Goal: Transaction & Acquisition: Book appointment/travel/reservation

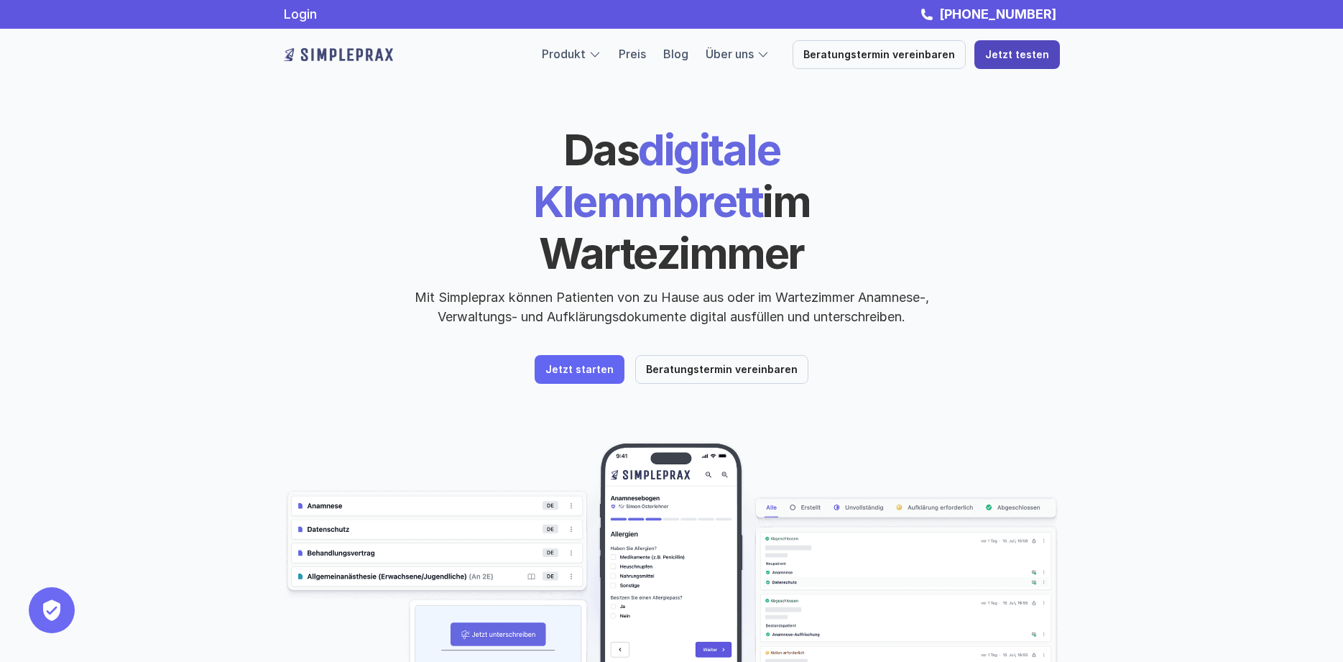
click at [1033, 57] on p "Jetzt testen" at bounding box center [1017, 55] width 64 height 12
click at [732, 364] on p "Beratungstermin vereinbaren" at bounding box center [722, 370] width 152 height 12
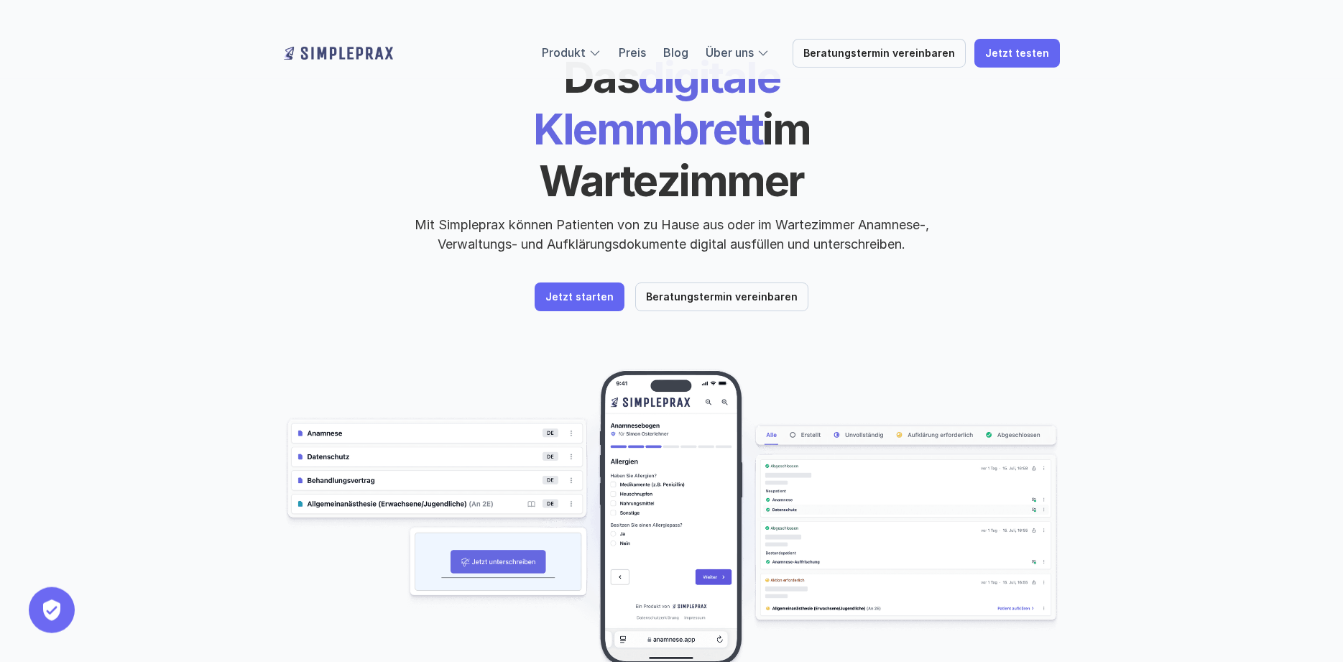
scroll to position [73, 0]
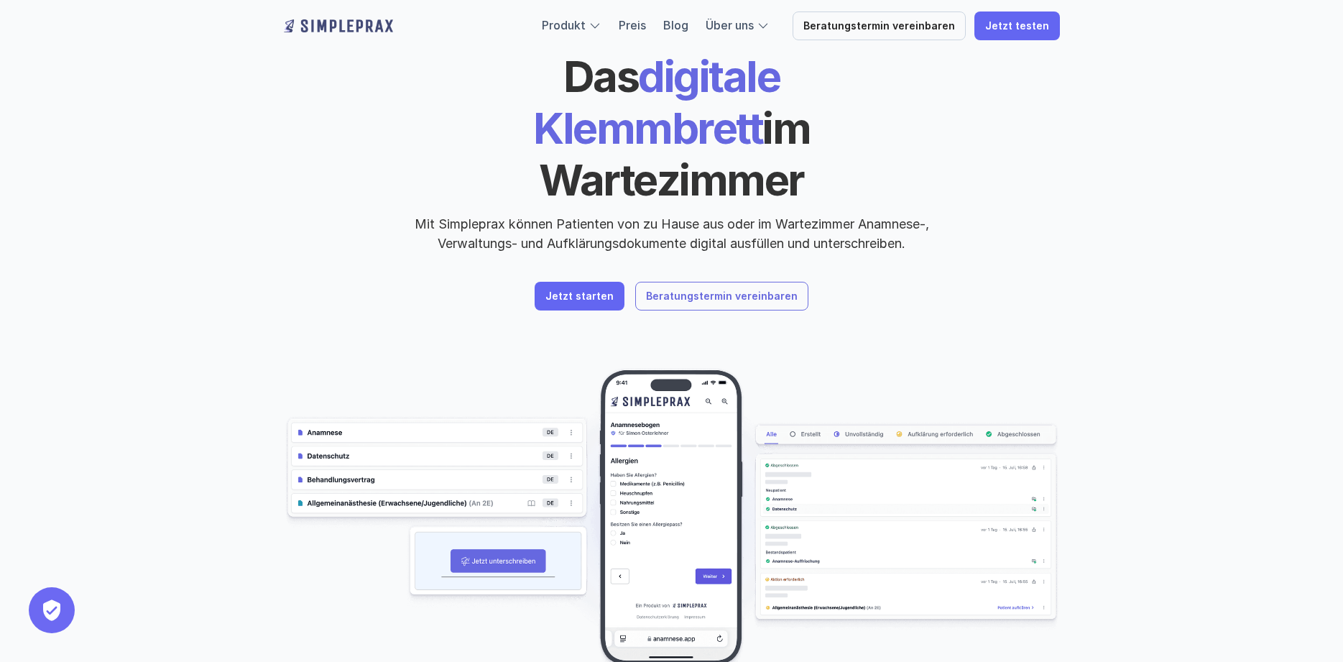
click at [769, 290] on p "Beratungstermin vereinbaren" at bounding box center [722, 296] width 152 height 12
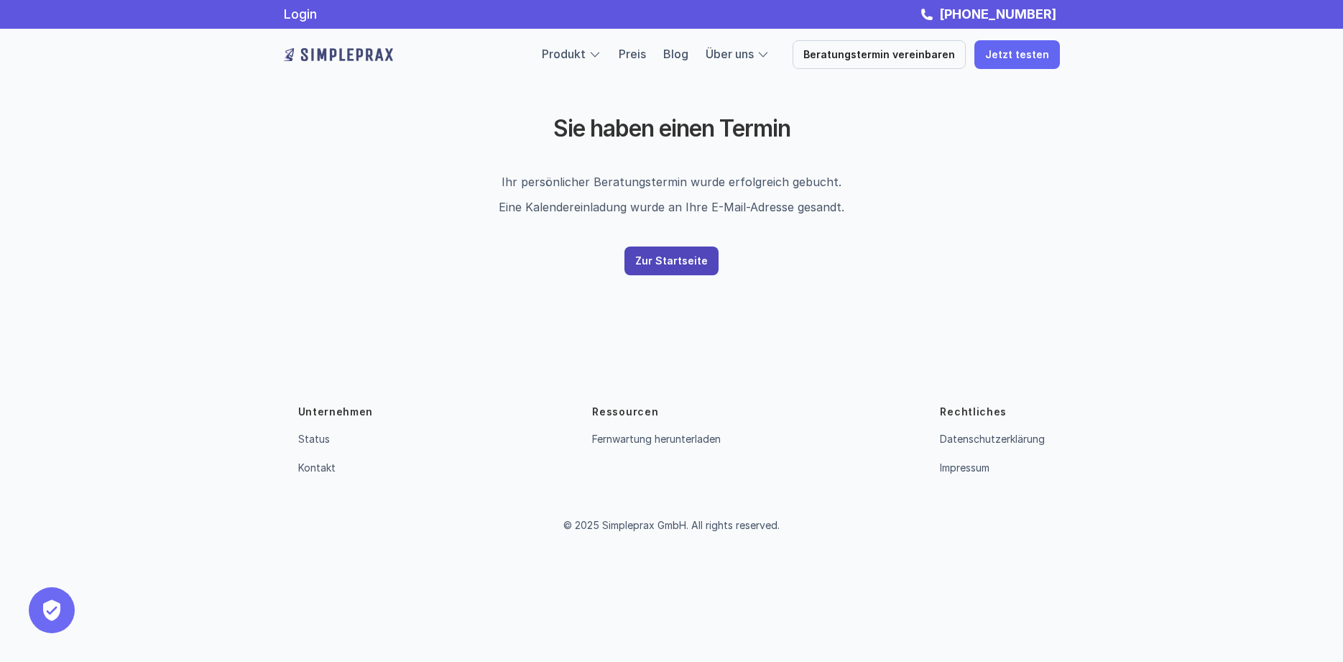
click at [674, 258] on p "Zur Startseite" at bounding box center [671, 261] width 73 height 12
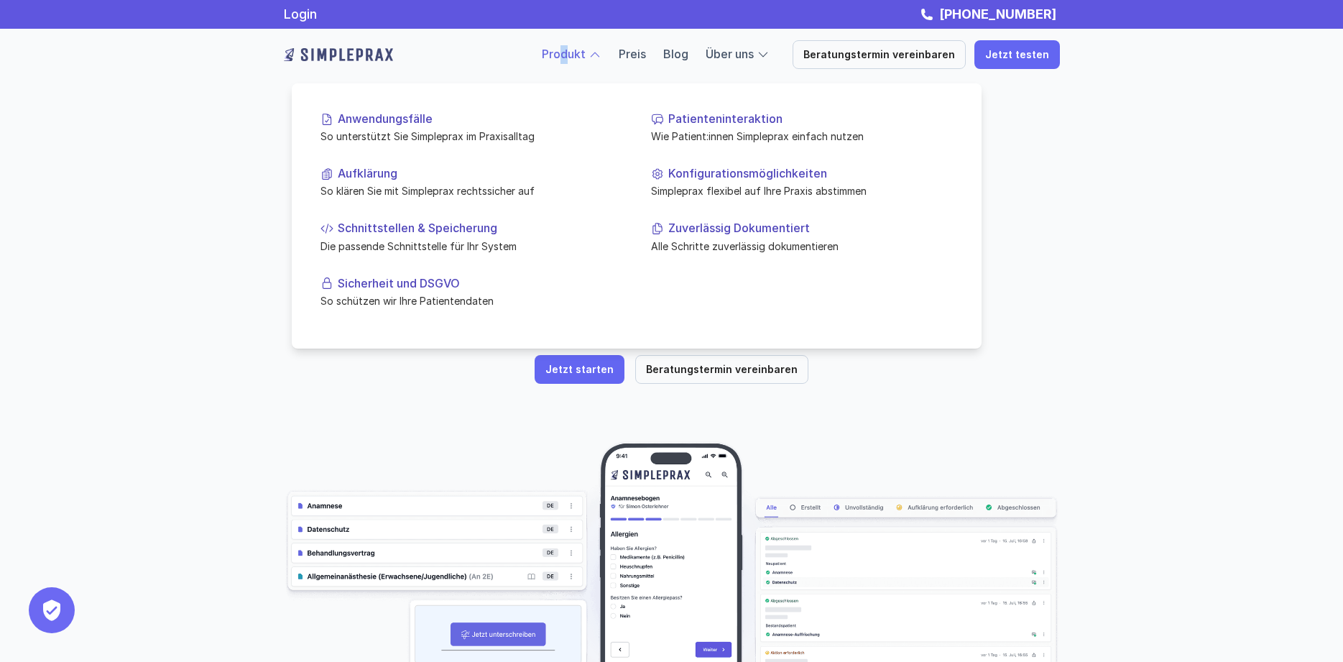
click at [579, 56] on link "Produkt" at bounding box center [564, 54] width 44 height 14
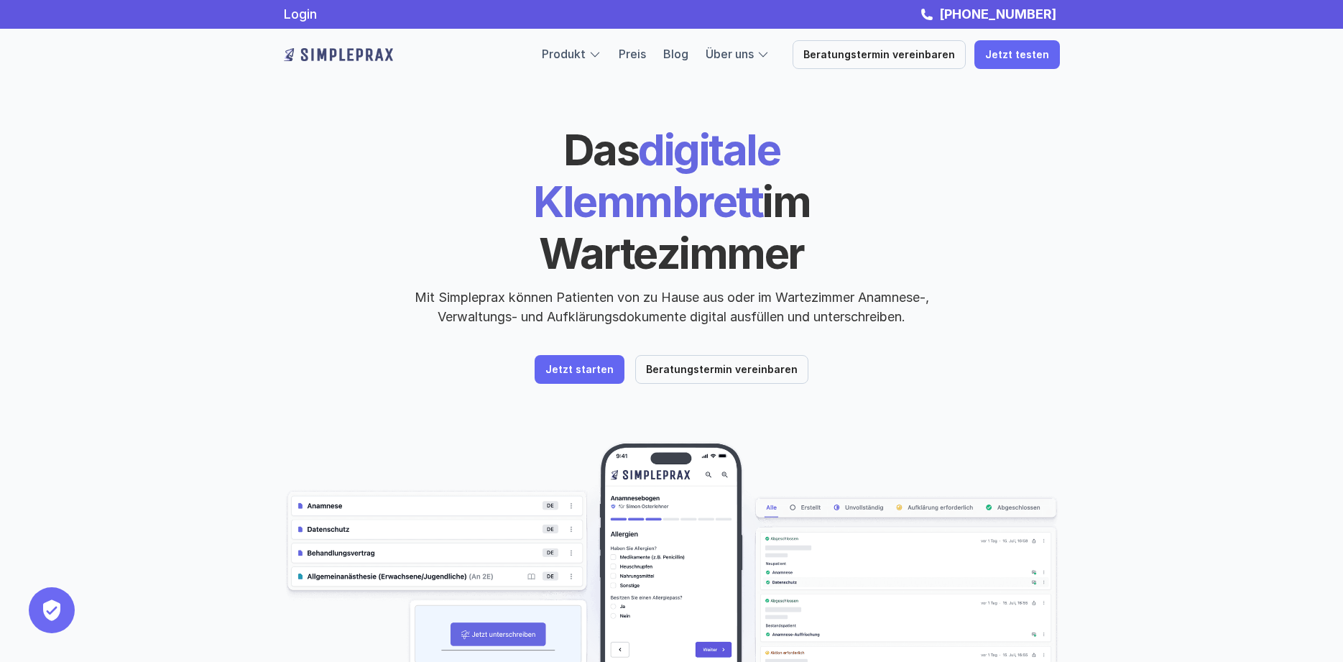
click at [262, 553] on header "Das digitale Klemmbrett im Wartezimmer Mit Simpleprax können Patienten von zu H…" at bounding box center [672, 411] width 862 height 822
